Goal: Navigation & Orientation: Find specific page/section

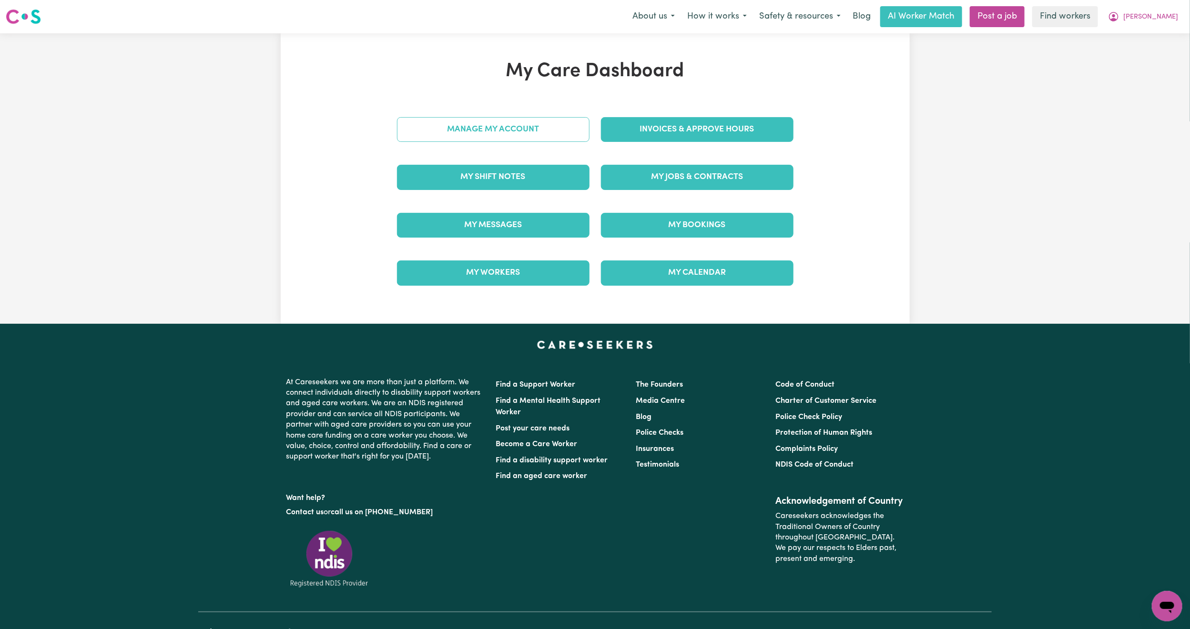
click at [535, 141] on link "Manage My Account" at bounding box center [493, 129] width 192 height 25
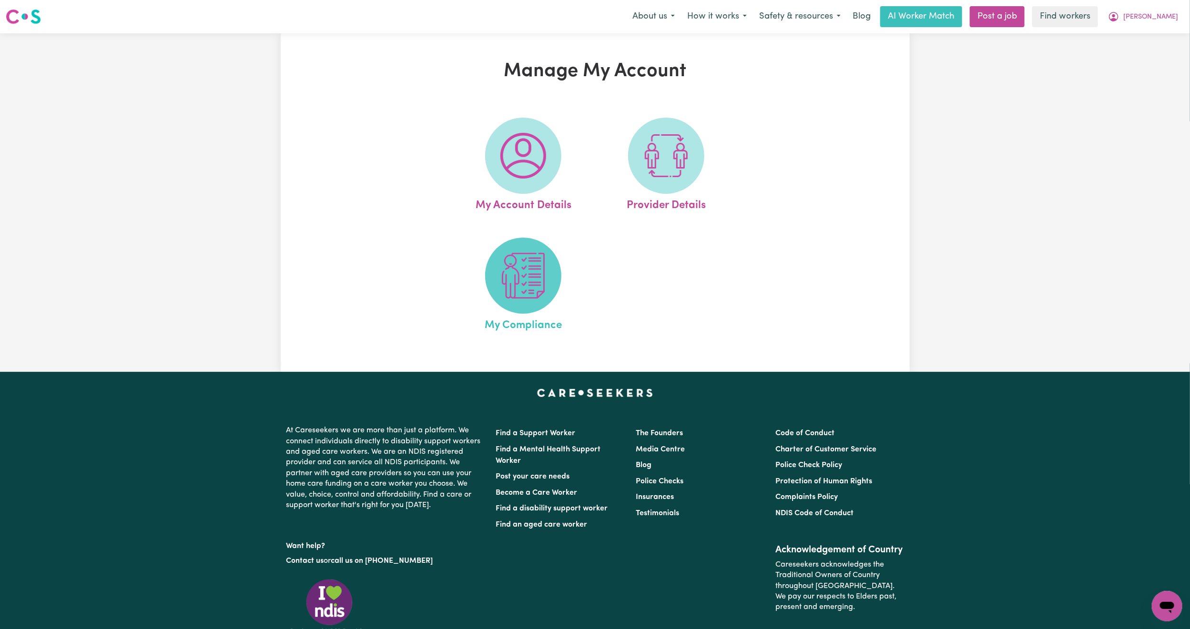
click at [494, 255] on span at bounding box center [523, 276] width 76 height 76
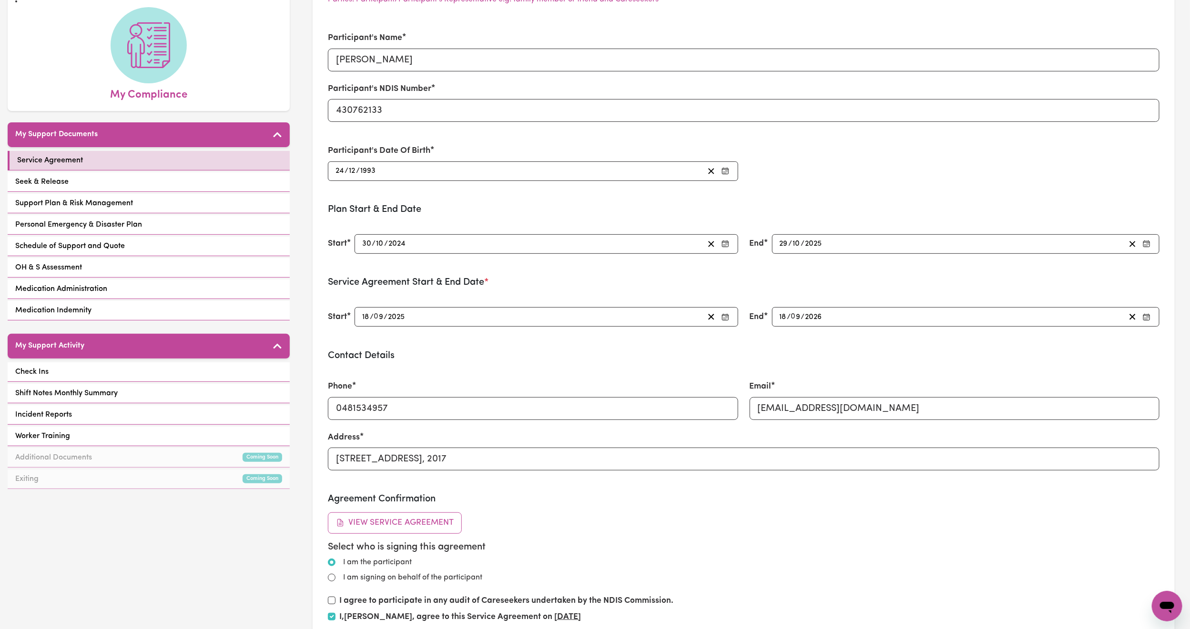
scroll to position [103, 0]
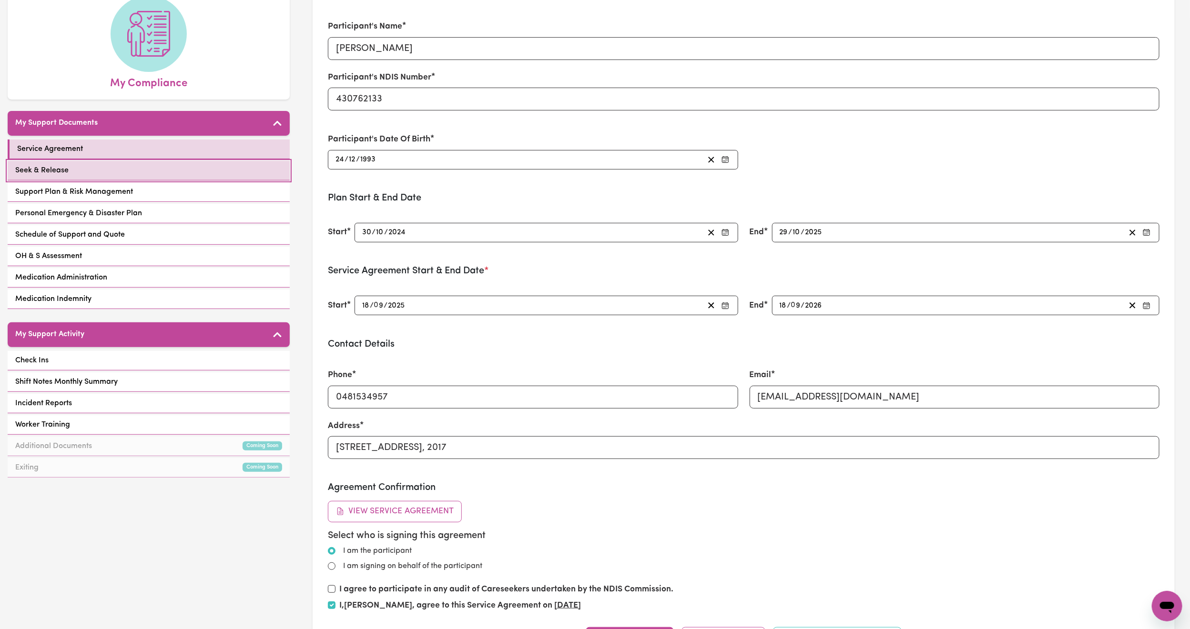
click at [206, 161] on link "Seek & Release" at bounding box center [149, 171] width 282 height 20
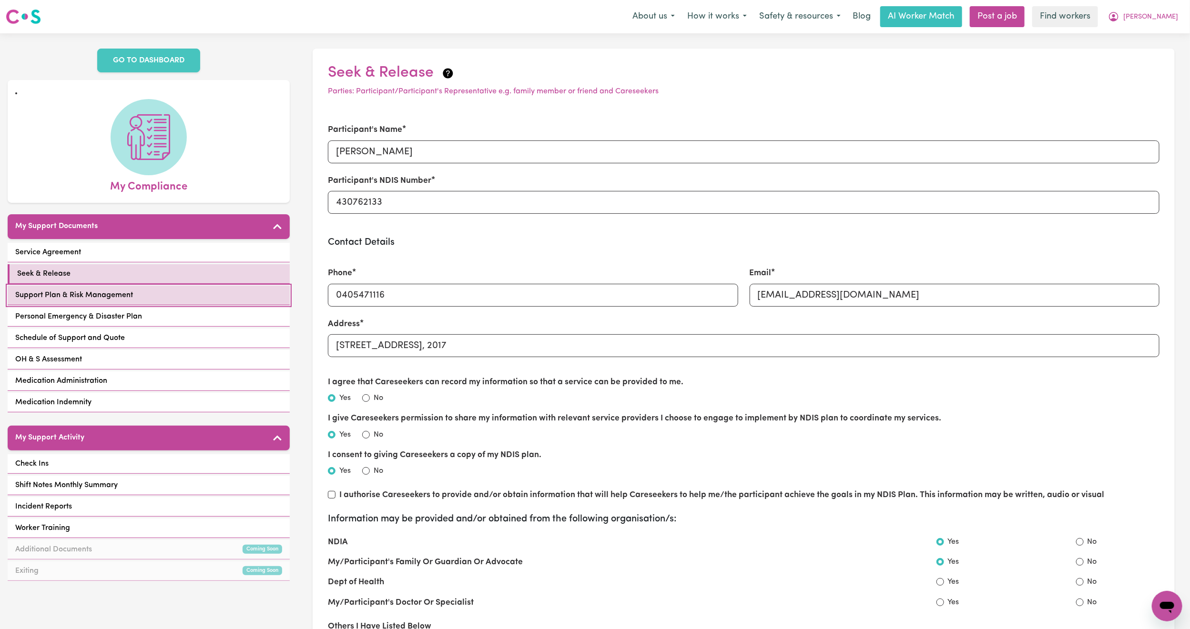
click at [186, 286] on link "Support Plan & Risk Management" at bounding box center [149, 296] width 282 height 20
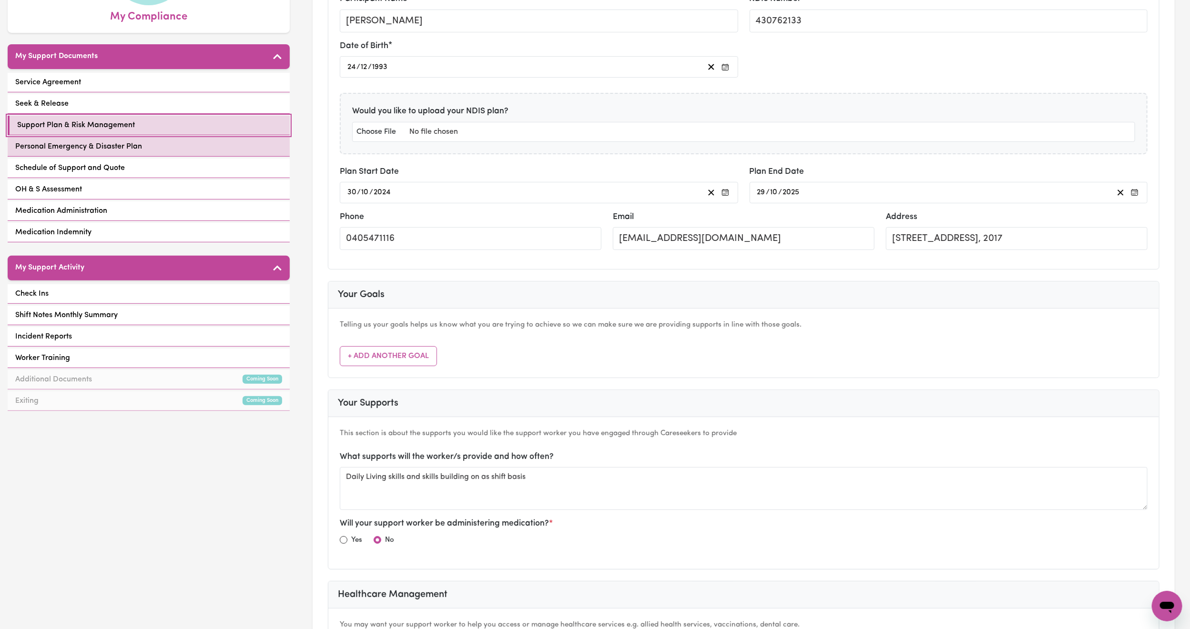
scroll to position [169, 0]
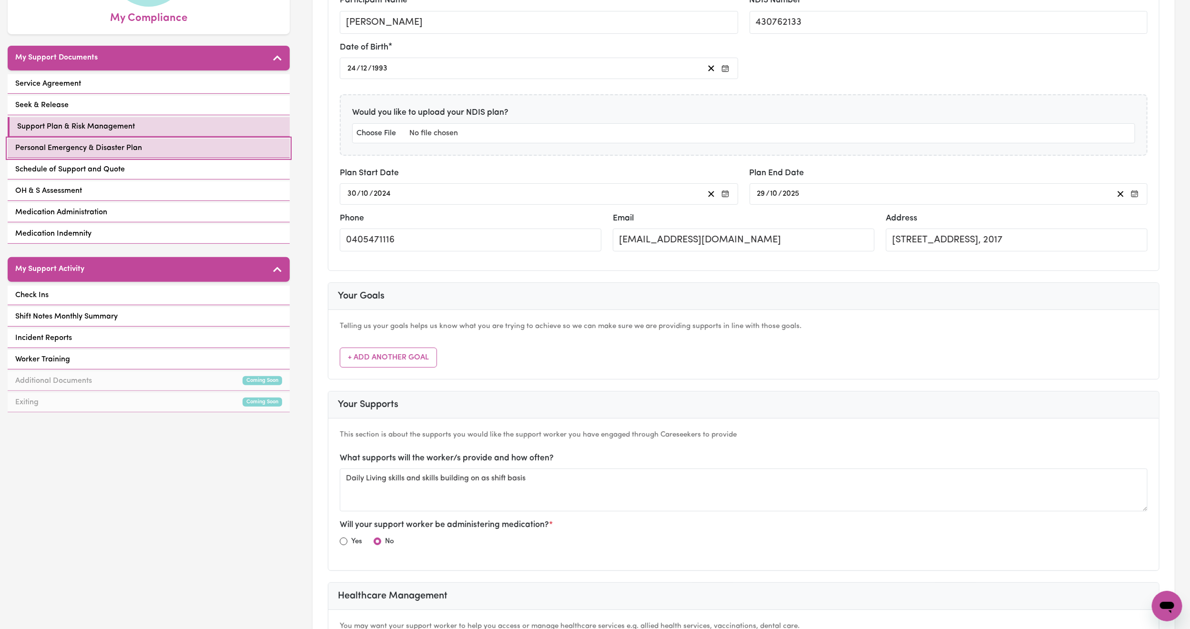
click at [207, 139] on link "Personal Emergency & Disaster Plan" at bounding box center [149, 149] width 282 height 20
select select "other"
select select "phone"
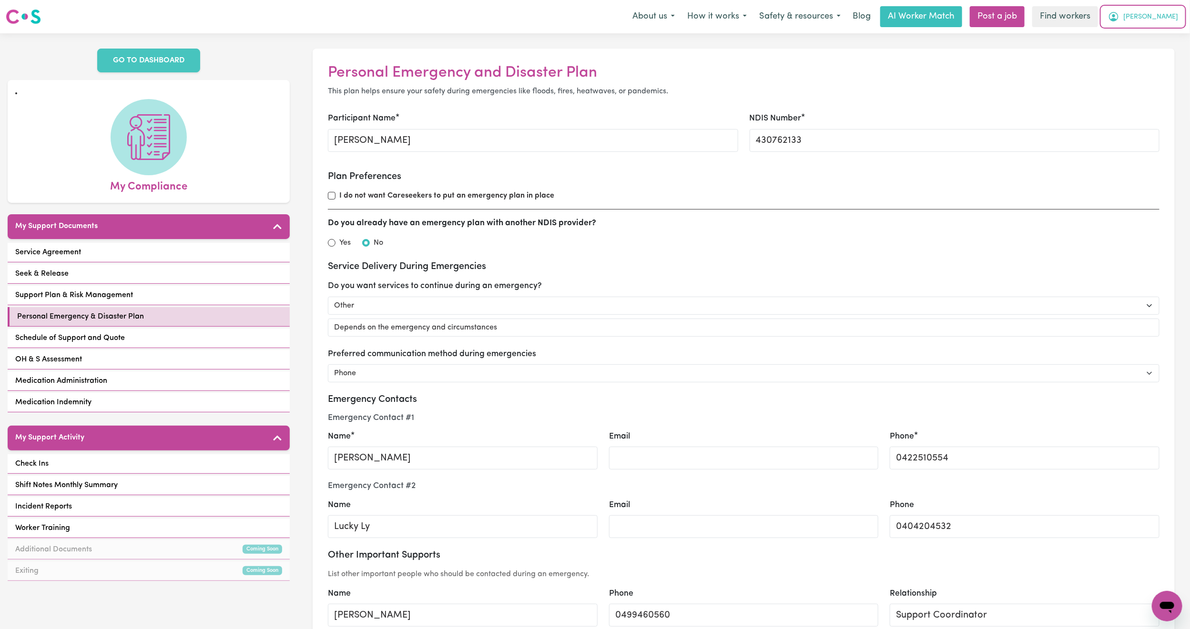
click at [1119, 15] on icon "My Account" at bounding box center [1113, 16] width 11 height 11
click at [1144, 35] on link "My Dashboard" at bounding box center [1145, 37] width 75 height 18
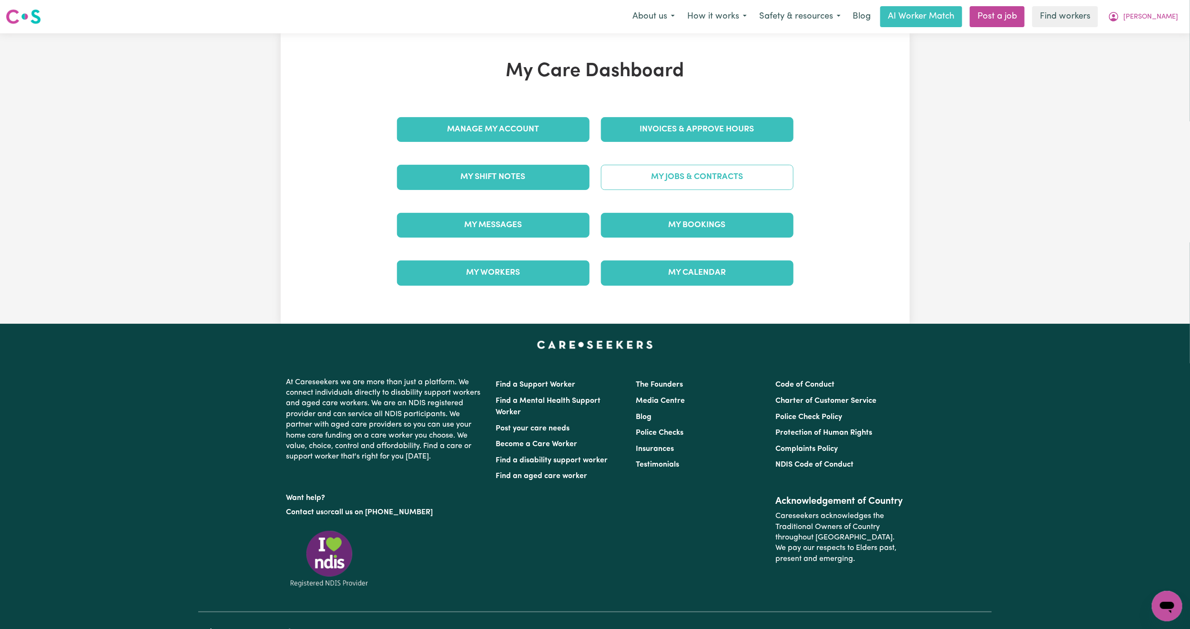
click at [662, 176] on link "My Jobs & Contracts" at bounding box center [697, 177] width 192 height 25
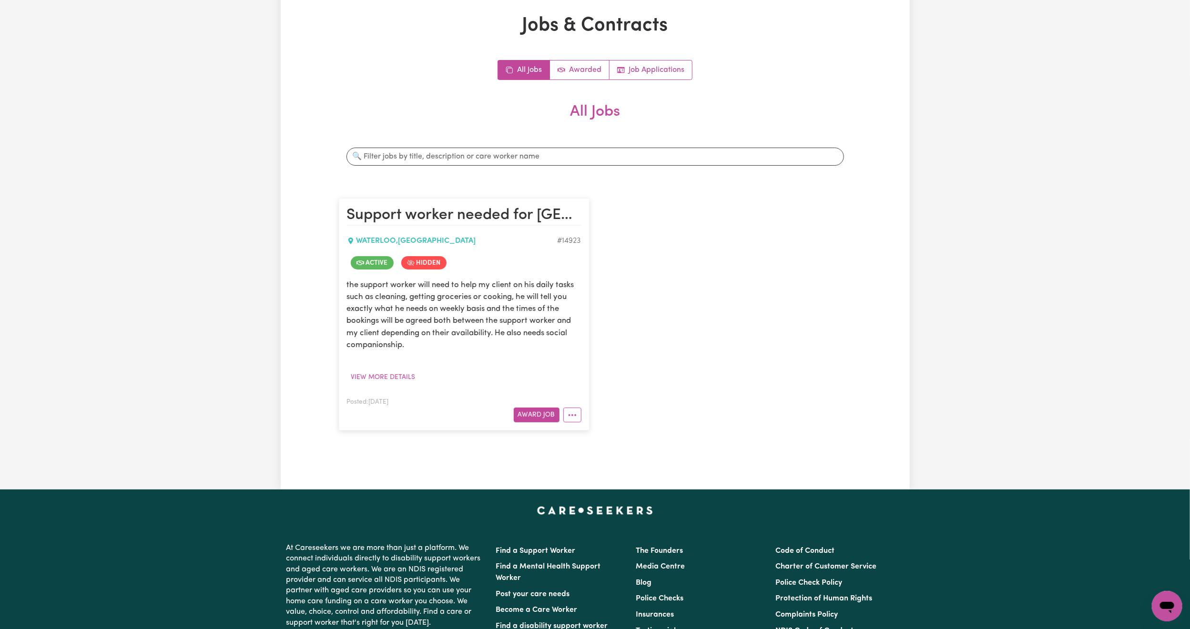
scroll to position [71, 0]
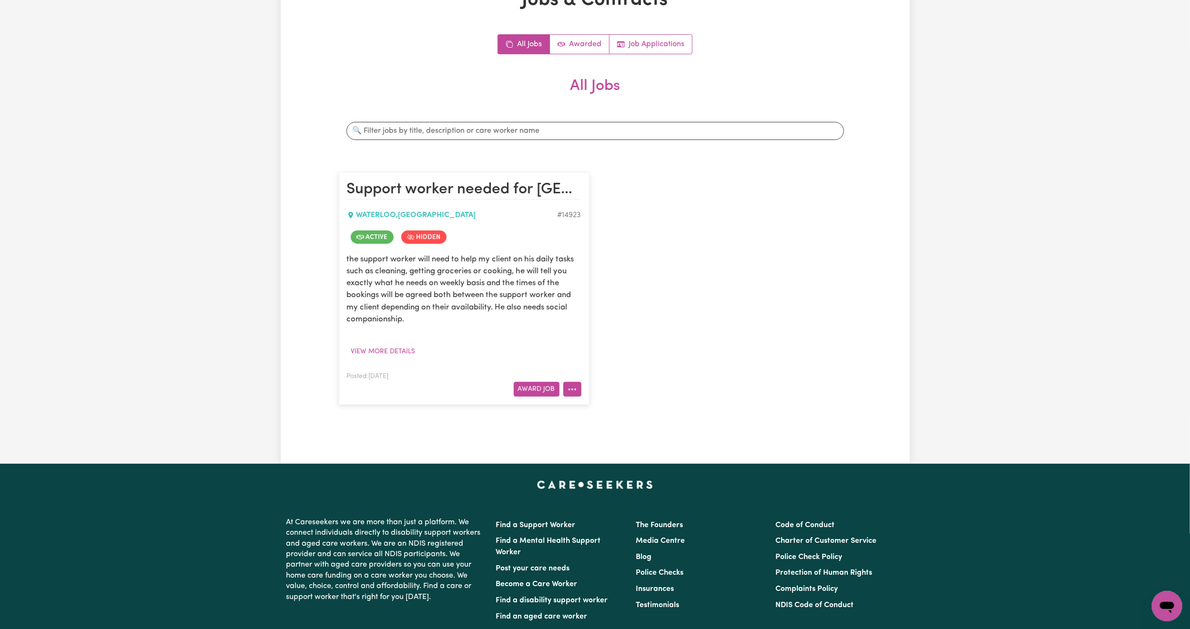
click at [573, 386] on button "More options" at bounding box center [572, 389] width 18 height 15
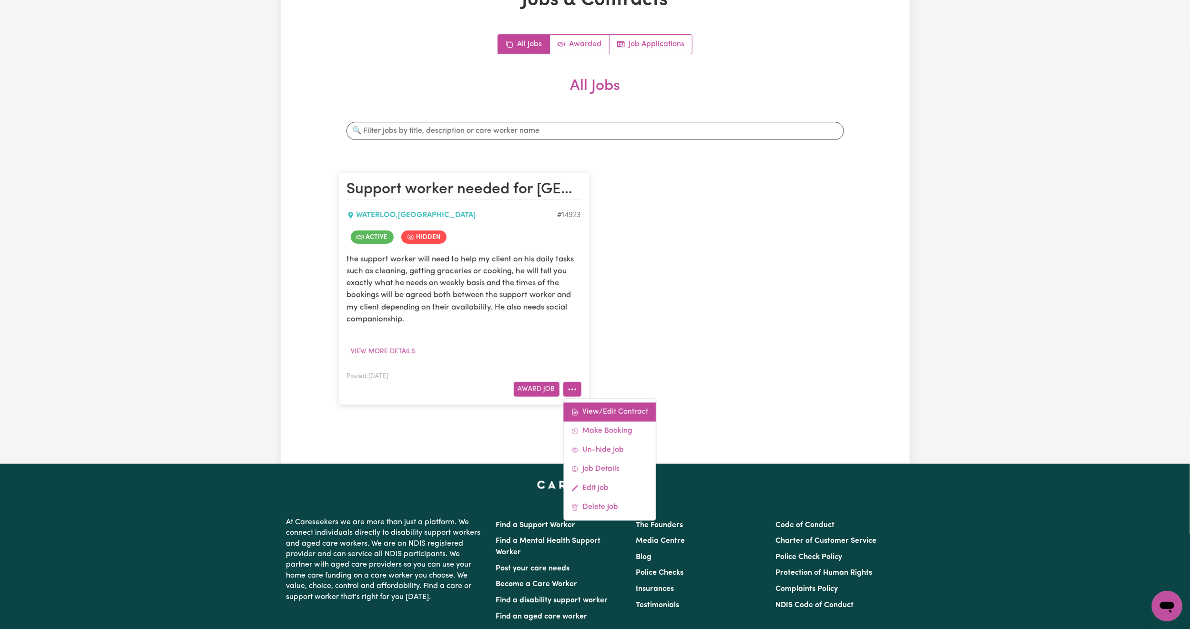
click at [602, 406] on link "View/Edit Contract" at bounding box center [609, 412] width 92 height 19
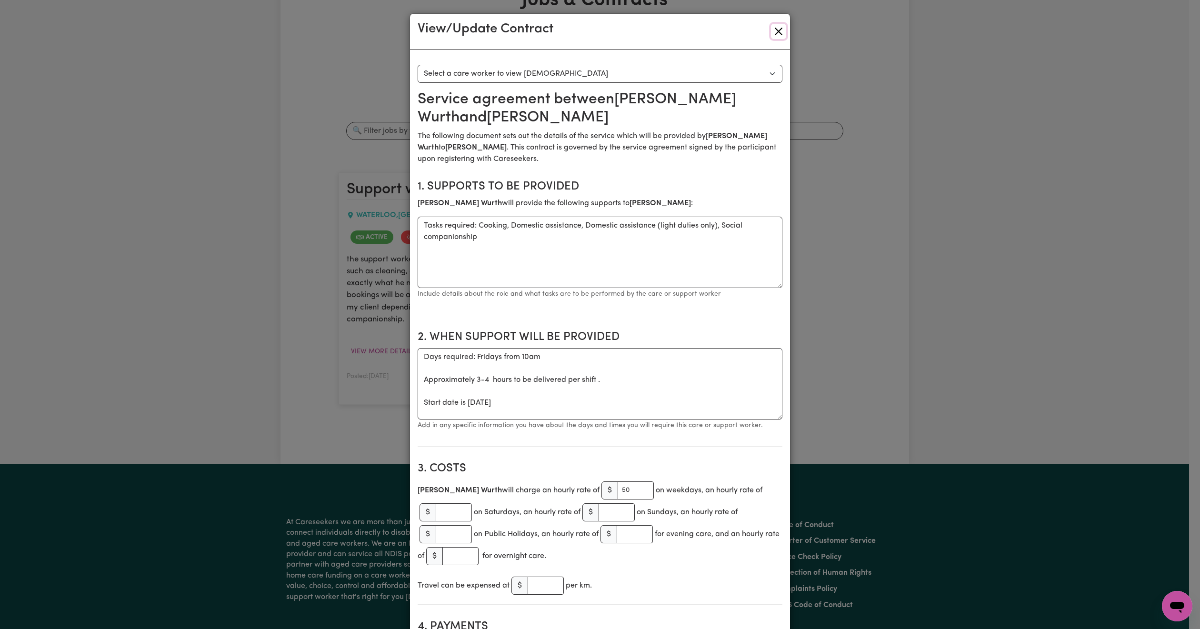
click at [772, 25] on button "Close" at bounding box center [778, 31] width 15 height 15
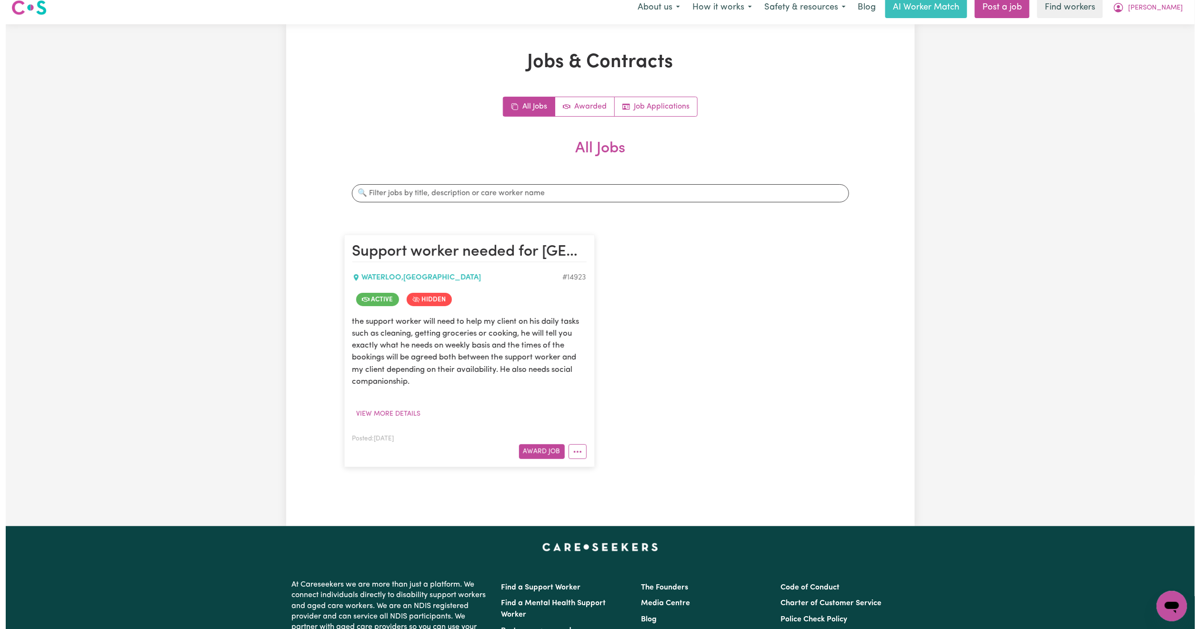
scroll to position [0, 0]
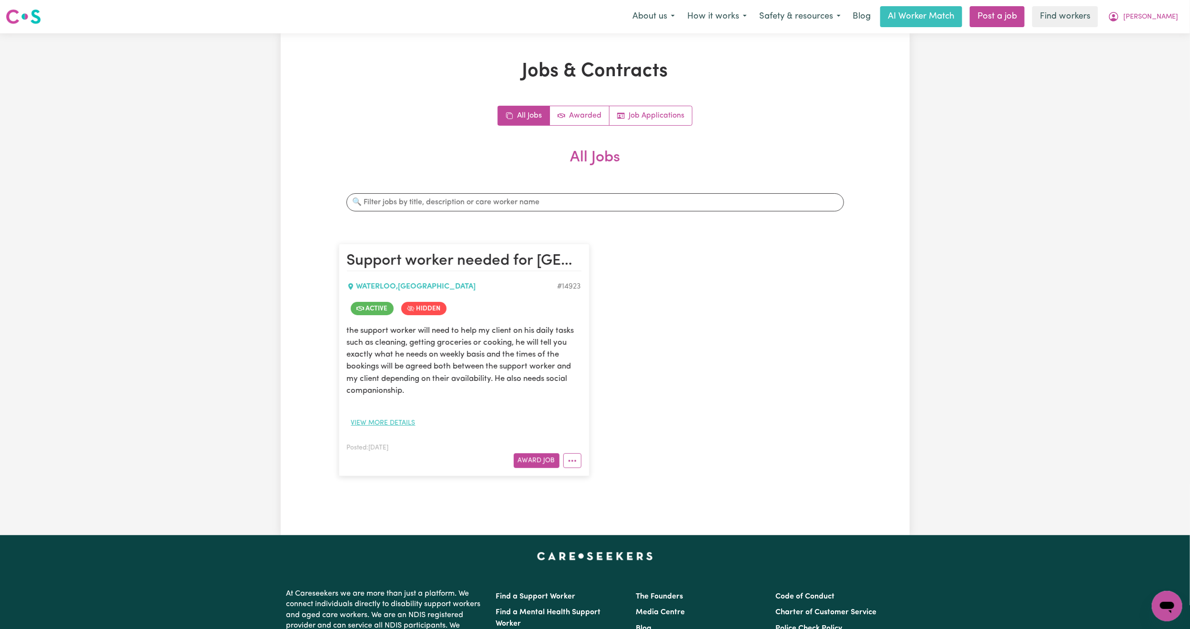
click at [398, 425] on button "View more details" at bounding box center [383, 423] width 73 height 15
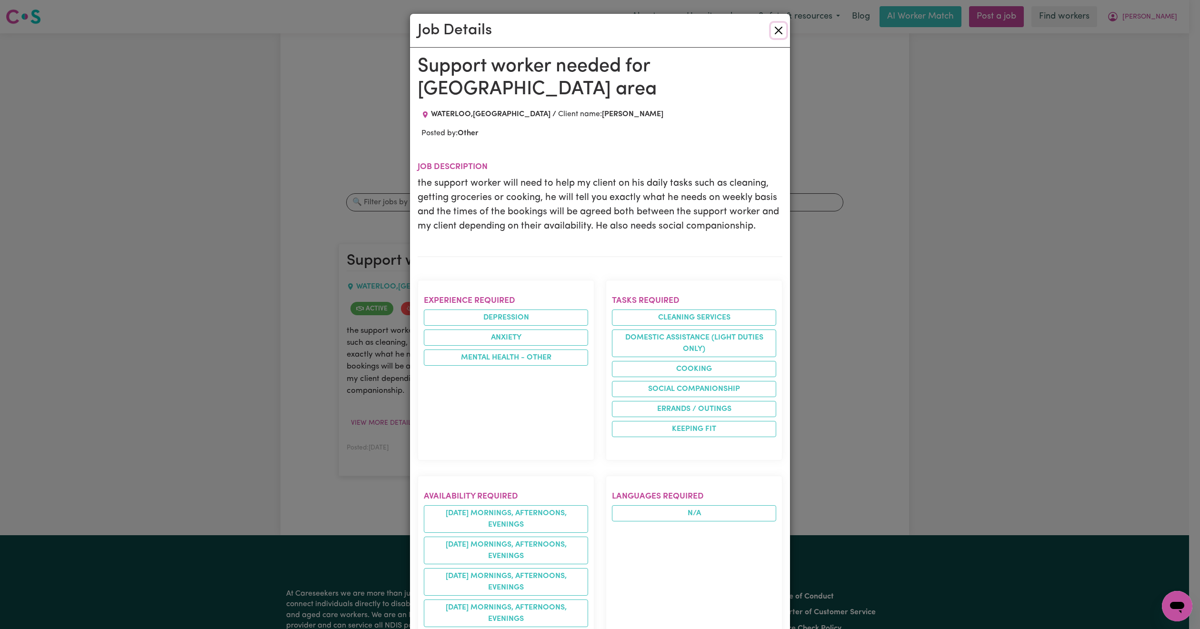
click at [775, 34] on button "Close" at bounding box center [778, 30] width 15 height 15
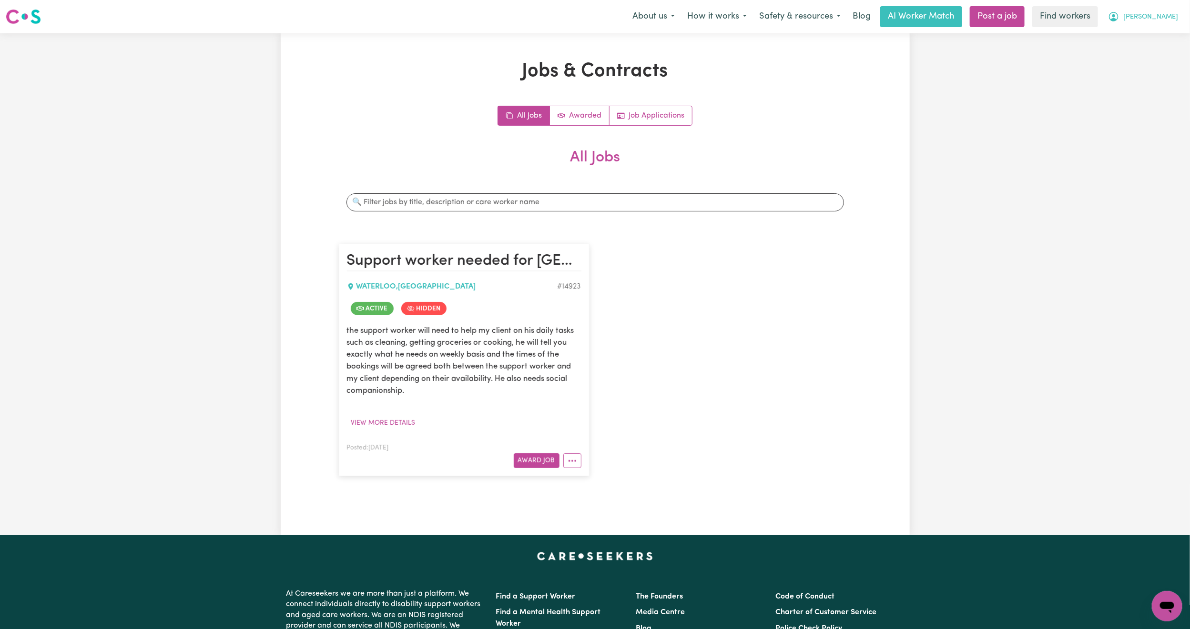
click at [1169, 14] on span "[PERSON_NAME]" at bounding box center [1150, 17] width 55 height 10
click at [1150, 34] on link "My Dashboard" at bounding box center [1145, 37] width 75 height 18
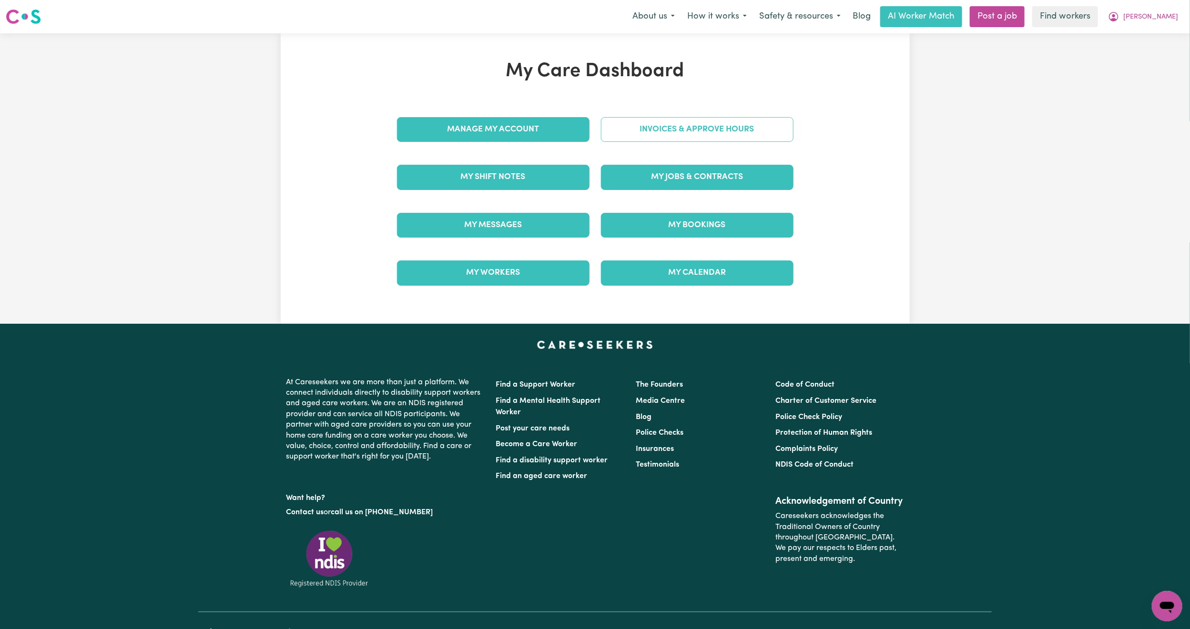
click at [734, 137] on link "Invoices & Approve Hours" at bounding box center [697, 129] width 192 height 25
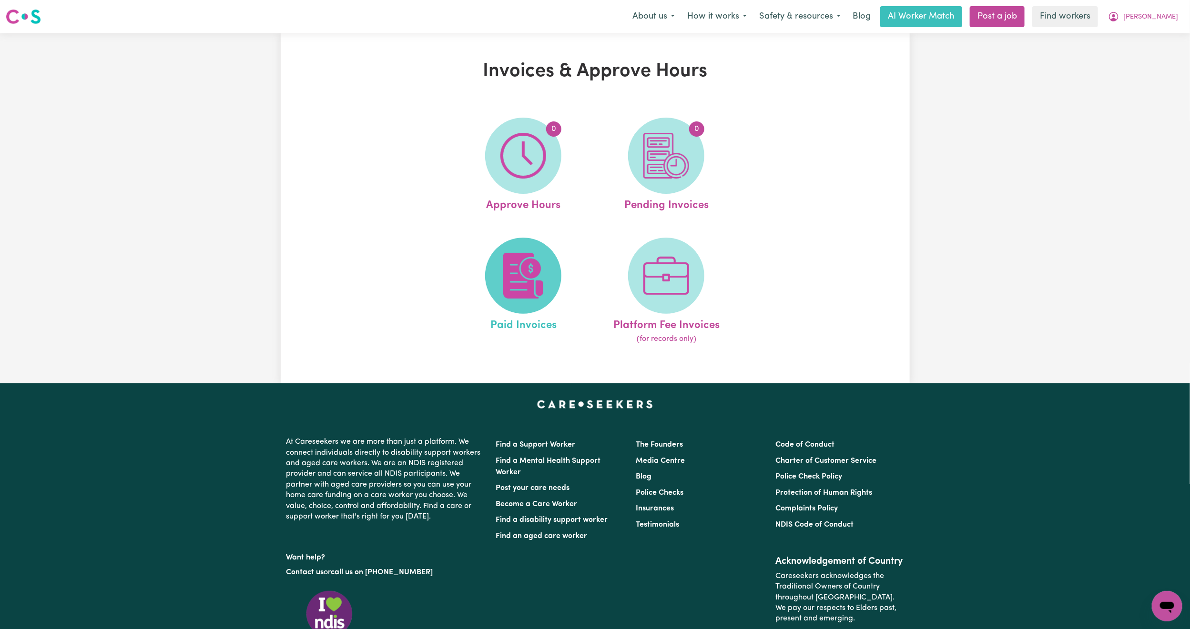
click at [512, 262] on img at bounding box center [523, 276] width 46 height 46
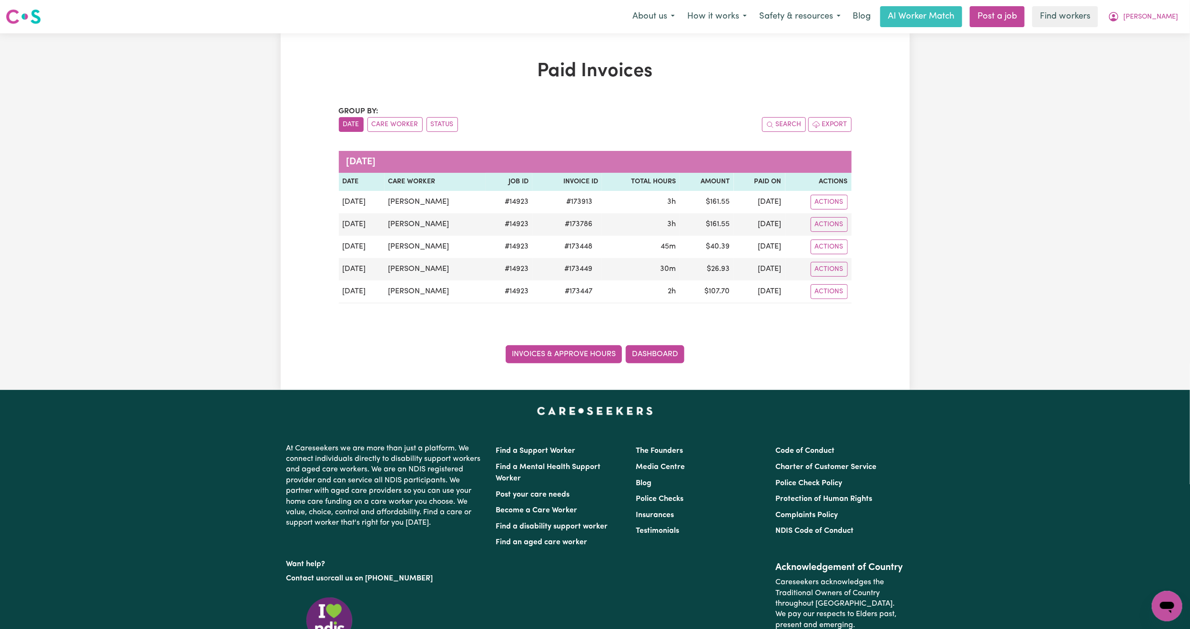
click at [572, 353] on link "Invoices & Approve Hours" at bounding box center [563, 354] width 116 height 18
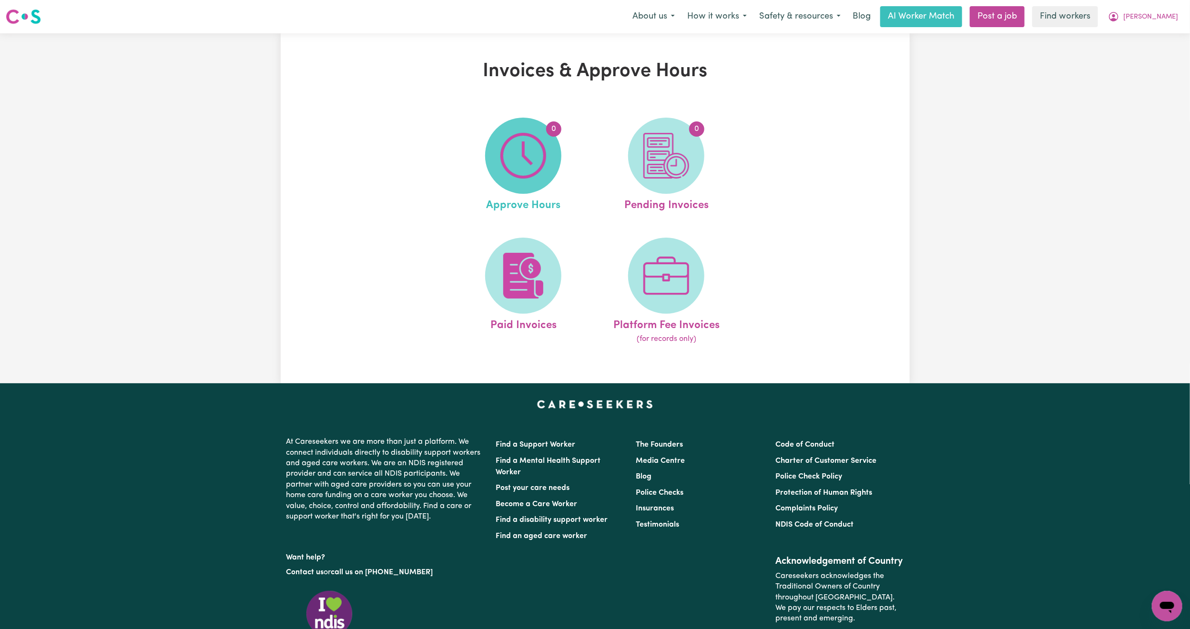
click at [516, 136] on img at bounding box center [523, 156] width 46 height 46
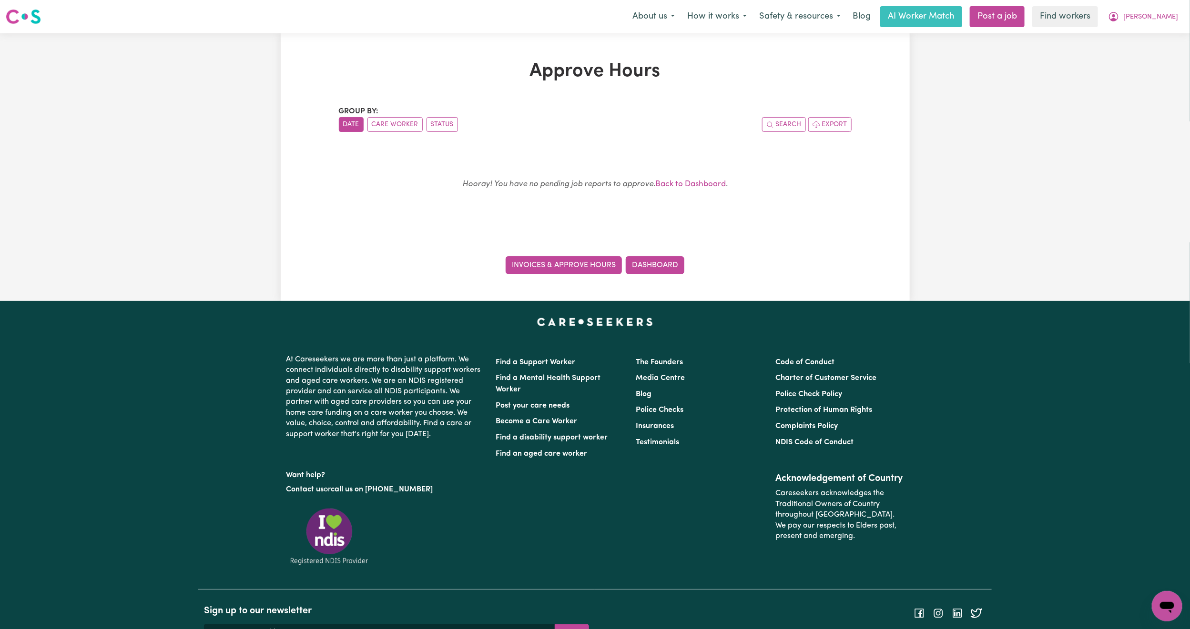
click at [579, 263] on link "Invoices & Approve Hours" at bounding box center [563, 265] width 116 height 18
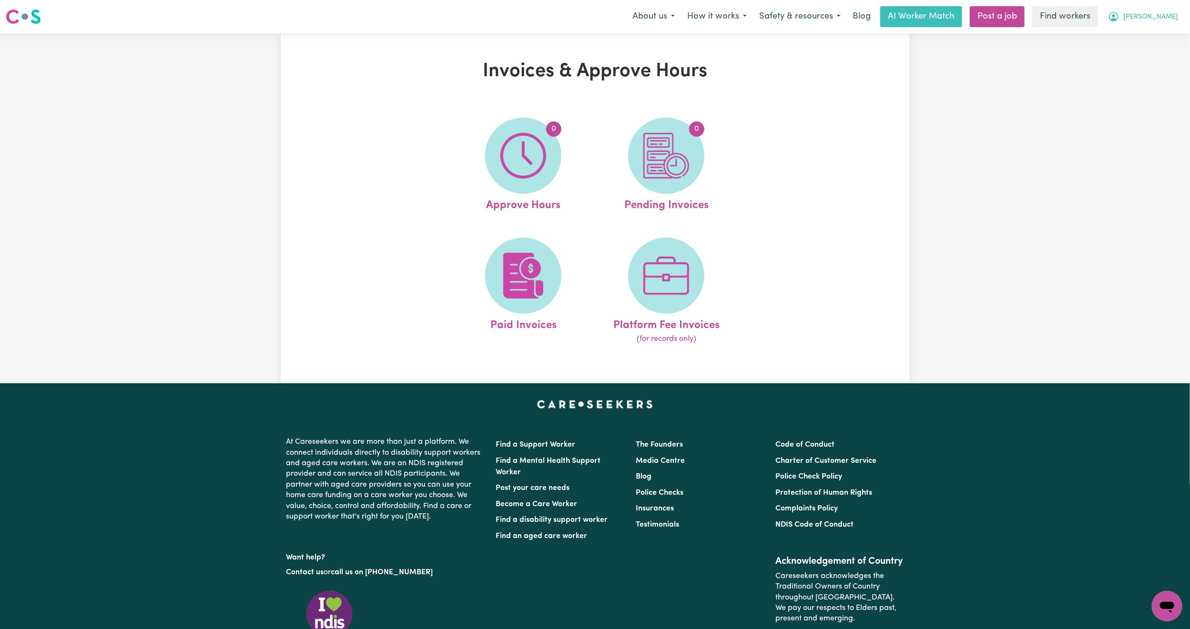
click at [1165, 15] on span "[PERSON_NAME]" at bounding box center [1150, 17] width 55 height 10
click at [1148, 33] on link "My Dashboard" at bounding box center [1145, 37] width 75 height 18
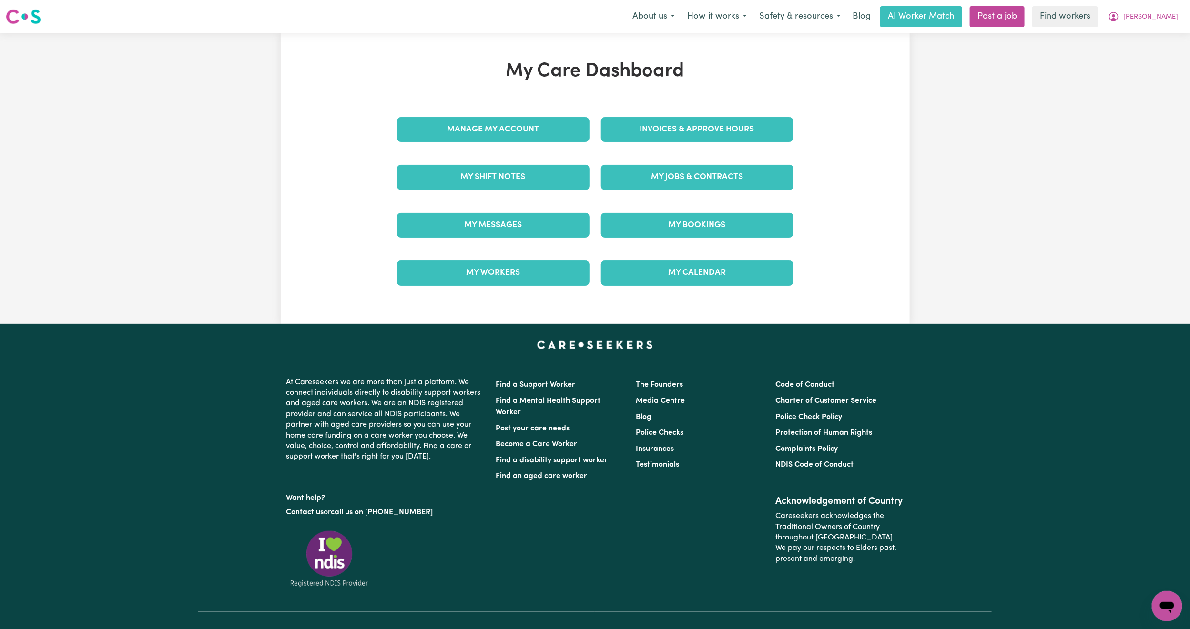
click at [503, 114] on div "Manage My Account" at bounding box center [493, 130] width 204 height 48
click at [522, 121] on link "Manage My Account" at bounding box center [493, 129] width 192 height 25
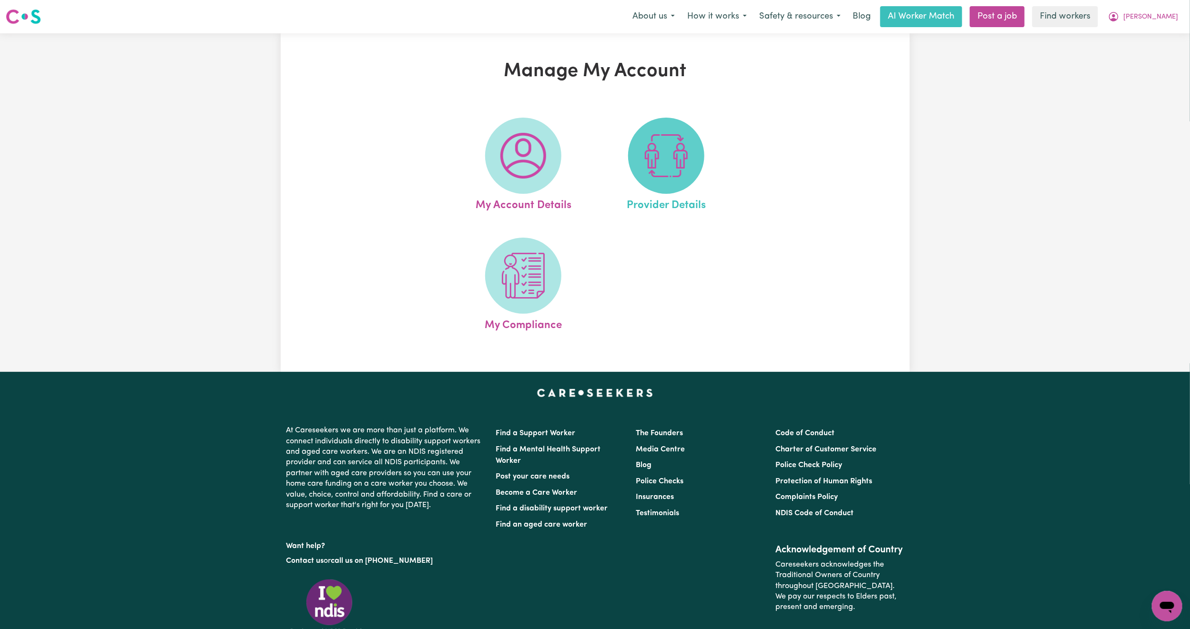
click at [655, 161] on img at bounding box center [666, 156] width 46 height 46
select select "NDIS_FUNDING_PLAN_MANAGED"
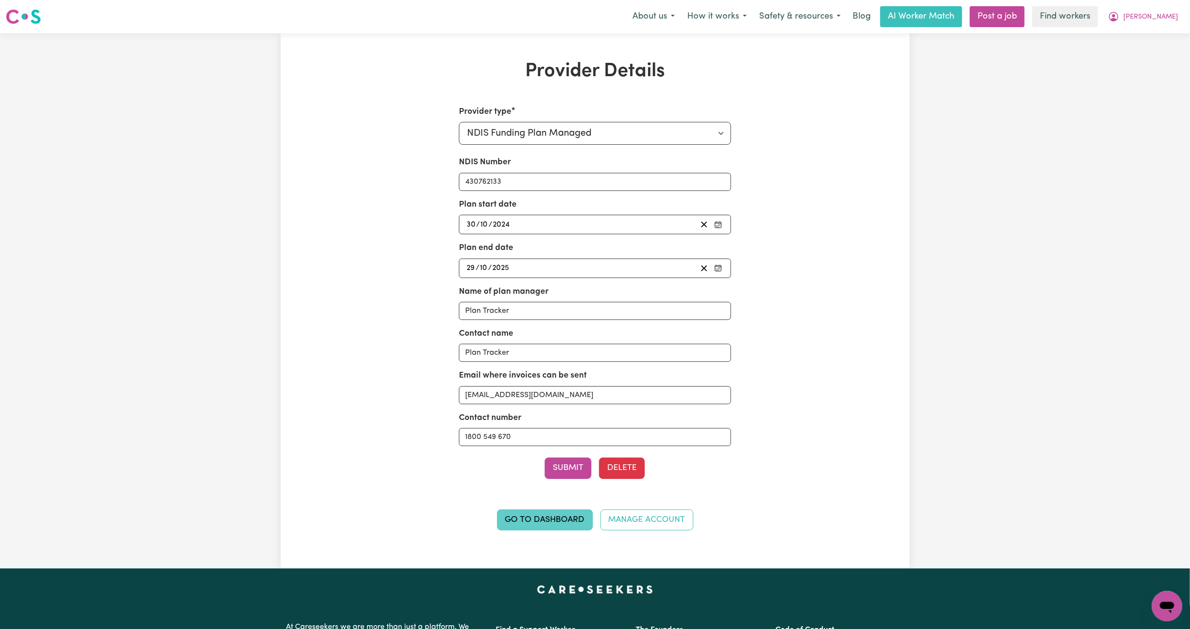
click at [552, 529] on link "Go to Dashboard" at bounding box center [545, 520] width 96 height 21
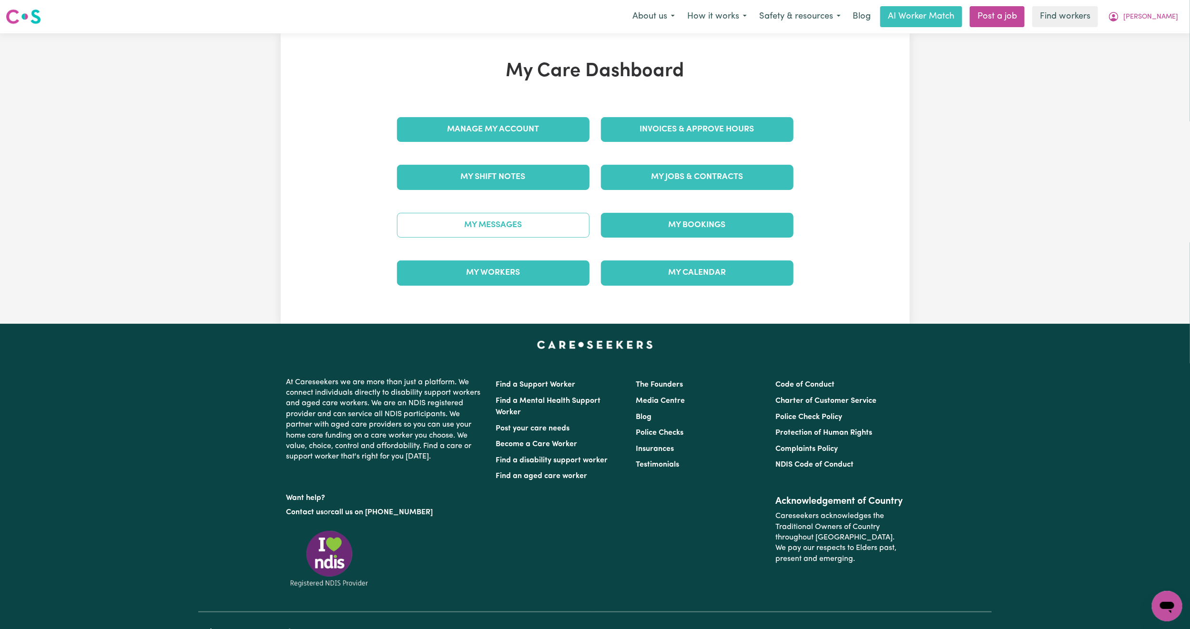
click at [526, 224] on link "My Messages" at bounding box center [493, 225] width 192 height 25
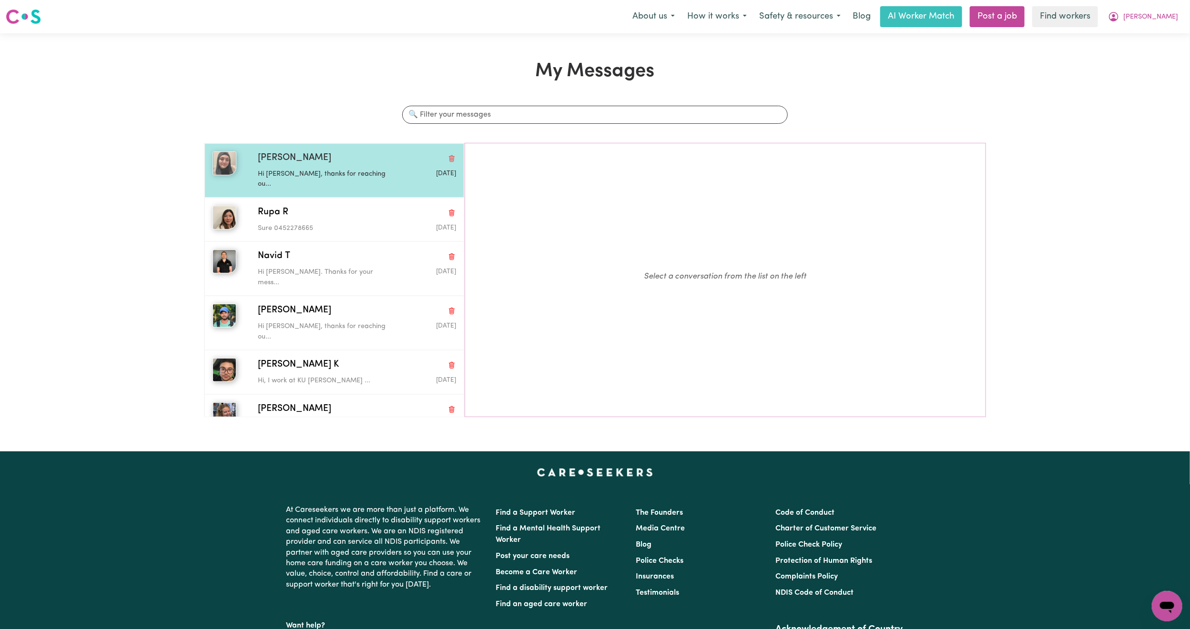
click at [380, 180] on p "Hi [PERSON_NAME], thanks for reaching ou..." at bounding box center [324, 179] width 132 height 20
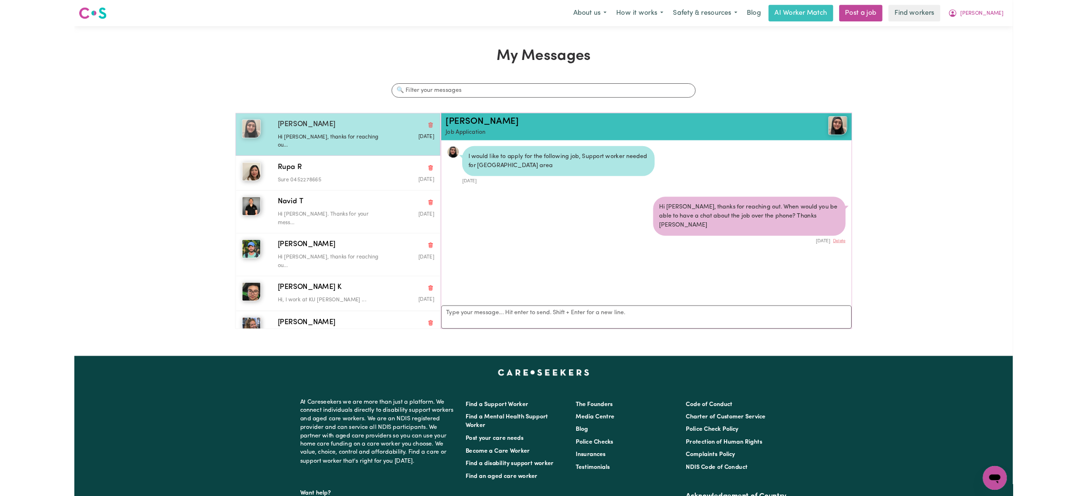
scroll to position [6, 0]
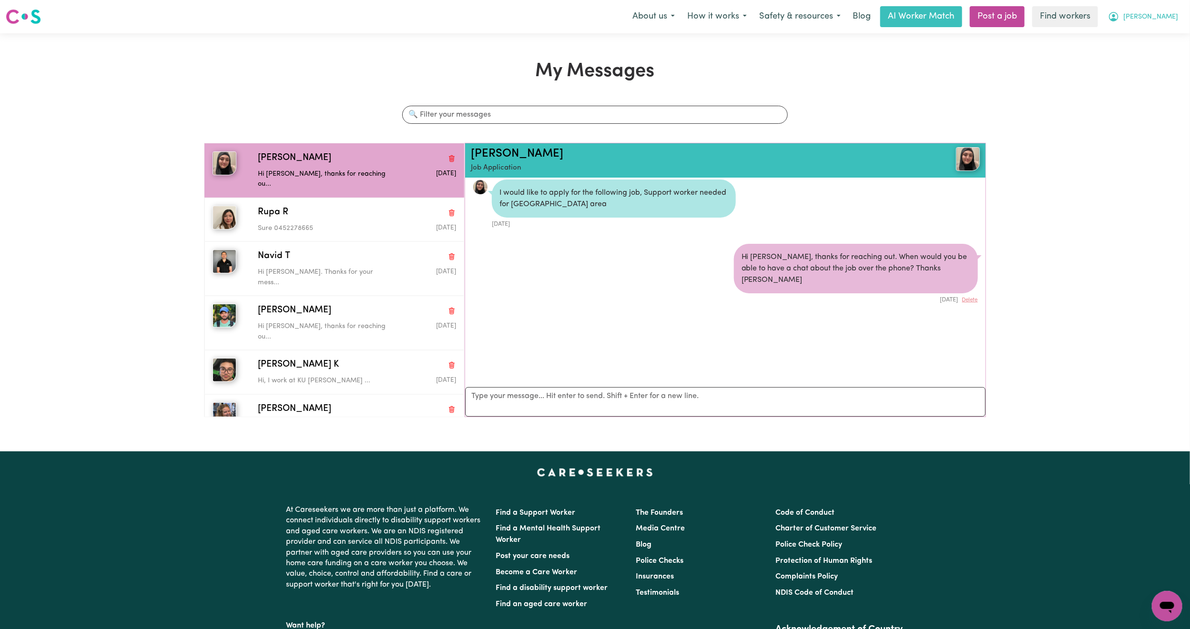
click at [1171, 19] on span "[PERSON_NAME]" at bounding box center [1150, 17] width 55 height 10
click at [1145, 33] on link "My Dashboard" at bounding box center [1145, 37] width 75 height 18
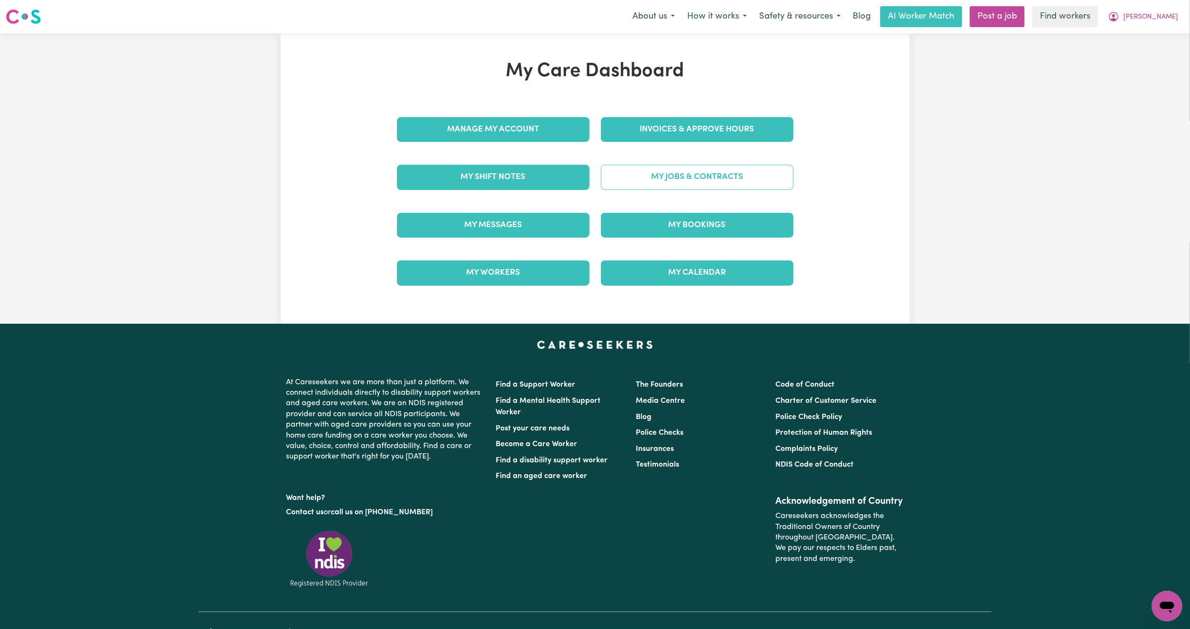
click at [695, 175] on link "My Jobs & Contracts" at bounding box center [697, 177] width 192 height 25
